Goal: Check status: Check status

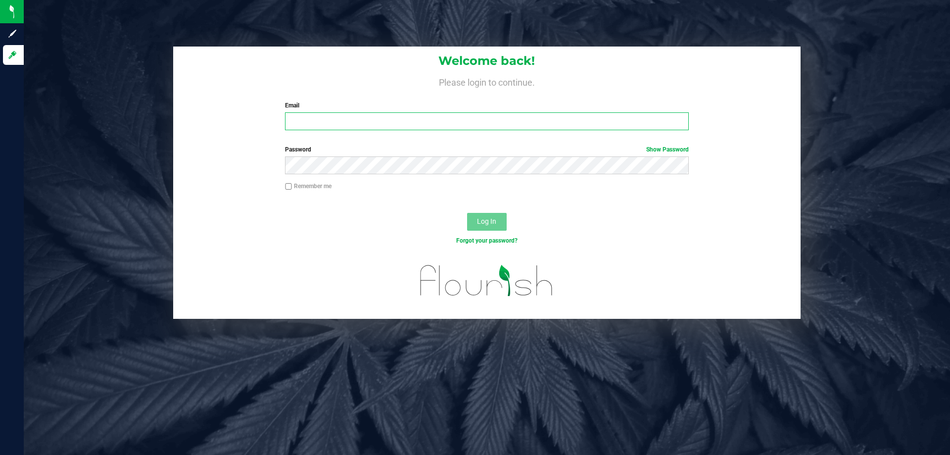
click at [339, 126] on input "Email" at bounding box center [486, 121] width 403 height 18
type input "[EMAIL_ADDRESS][DOMAIN_NAME]"
click at [467, 213] on button "Log In" at bounding box center [487, 222] width 40 height 18
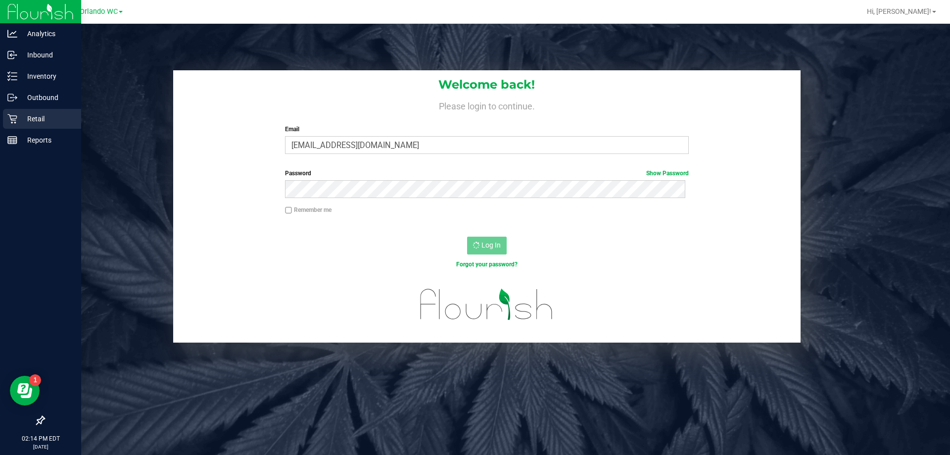
click at [17, 122] on icon at bounding box center [12, 119] width 10 height 10
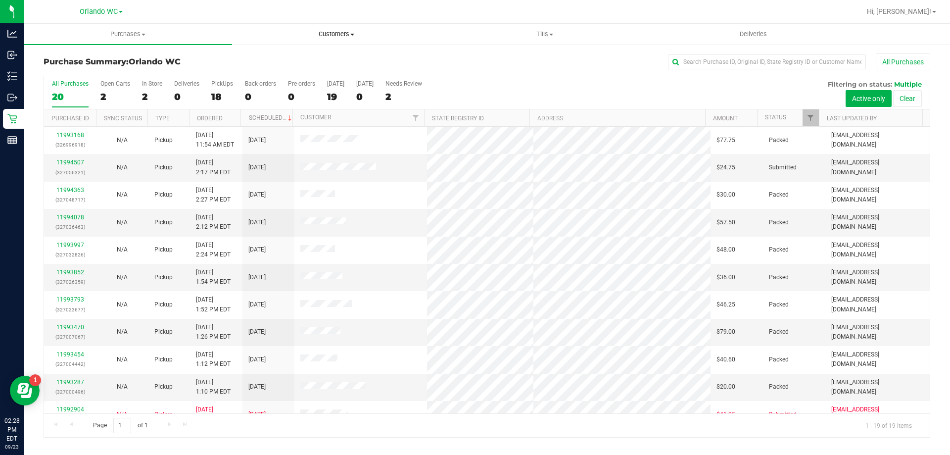
drag, startPoint x: 406, startPoint y: 152, endPoint x: 374, endPoint y: 25, distance: 131.6
click at [401, 149] on td at bounding box center [360, 140] width 133 height 27
